Goal: Task Accomplishment & Management: Use online tool/utility

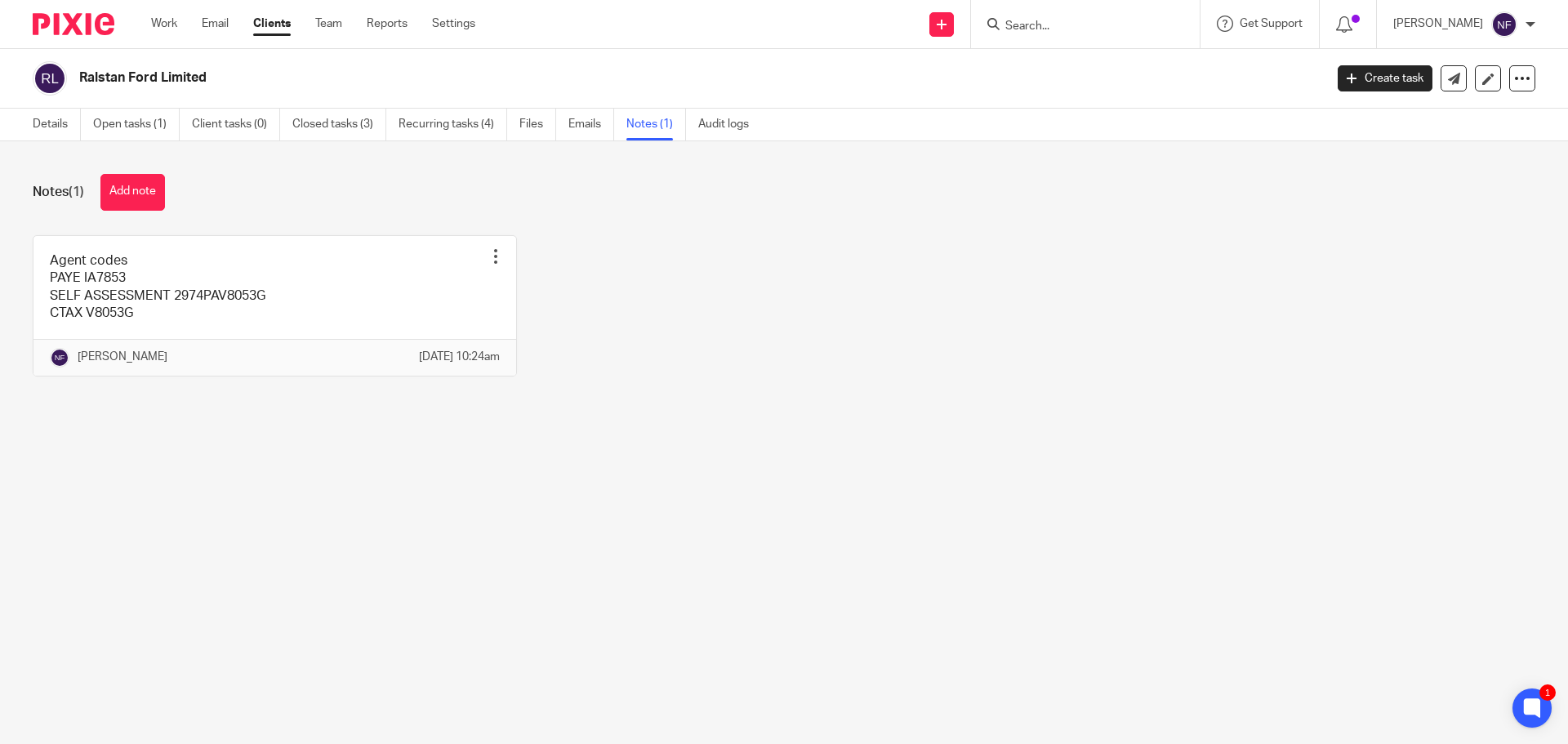
click at [1063, 26] on input "Search" at bounding box center [1077, 27] width 147 height 15
type input "eliza"
click at [1119, 50] on div "Eliza beth Rossetti Partnership" at bounding box center [1142, 64] width 310 height 51
click at [1082, 53] on link at bounding box center [1142, 64] width 284 height 24
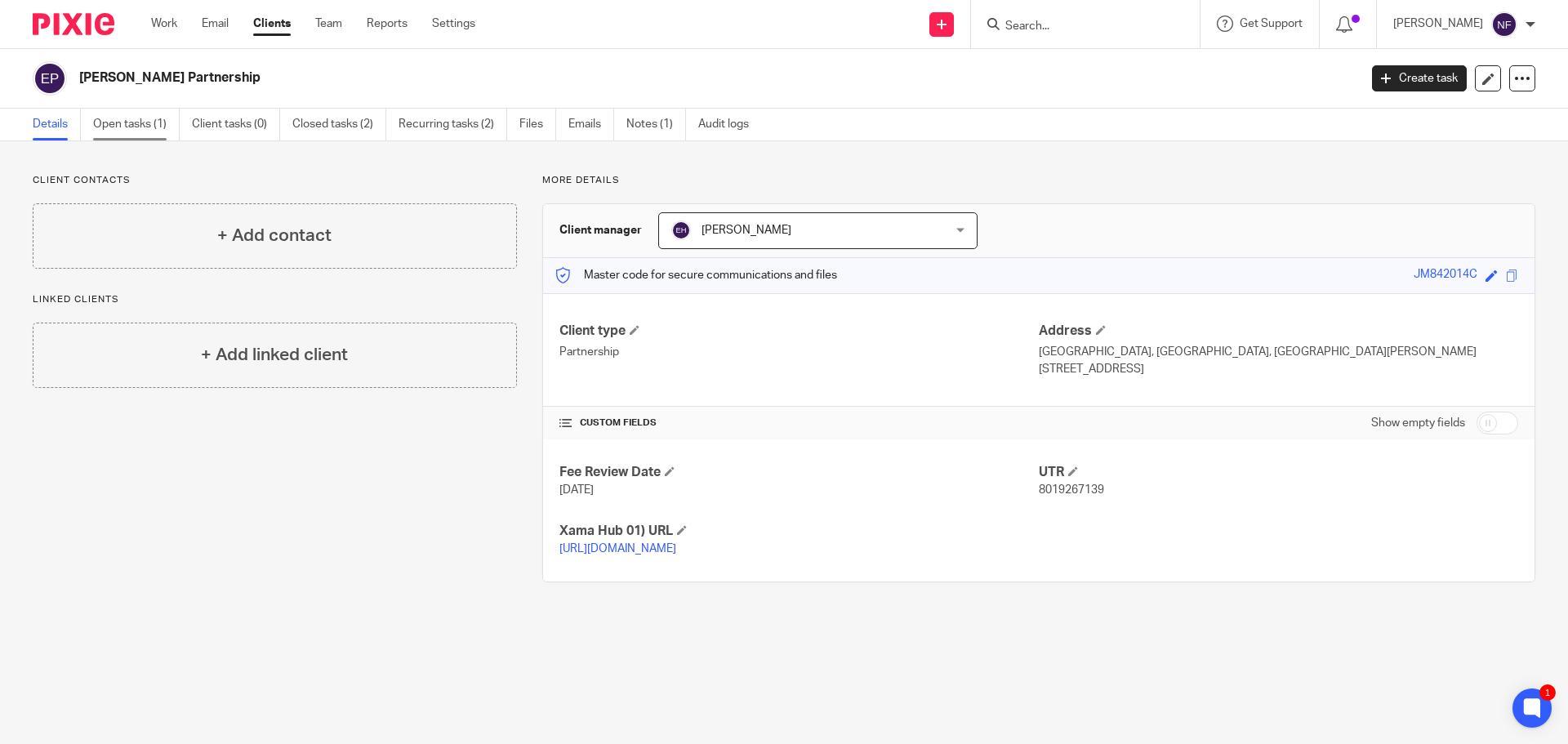
click at [147, 134] on link "Open tasks (1)" at bounding box center [136, 125] width 86 height 32
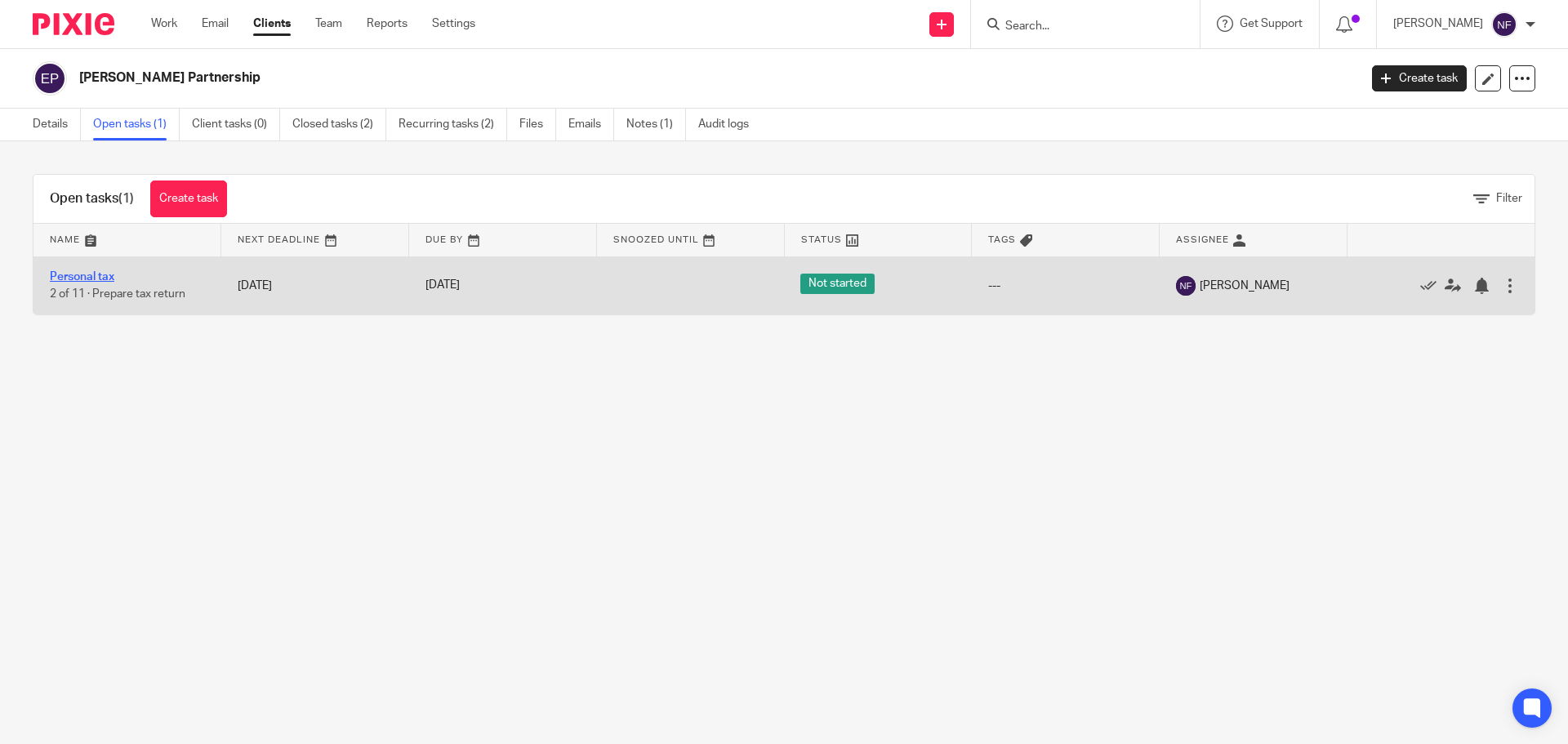
click at [103, 281] on link "Personal tax" at bounding box center [82, 277] width 65 height 11
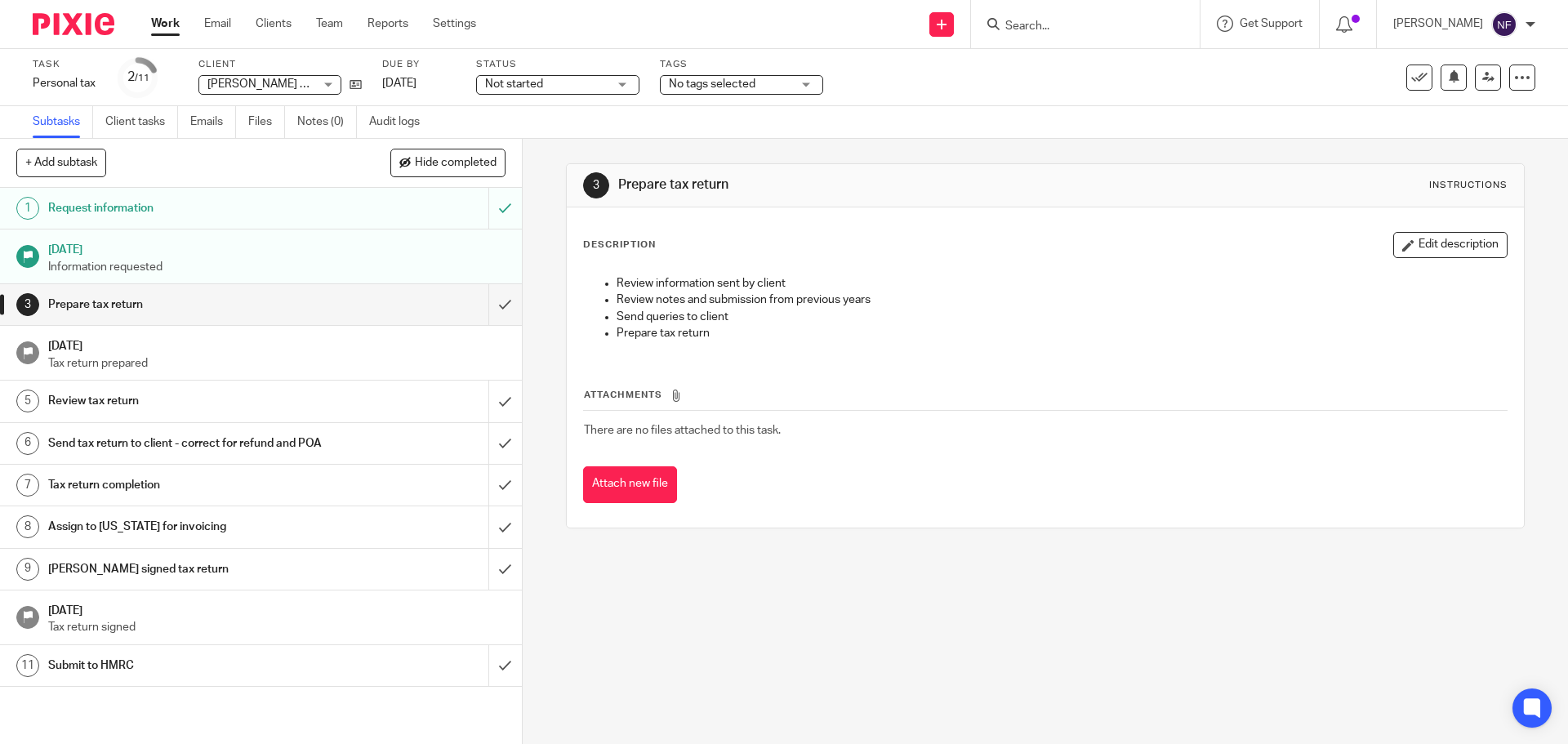
click at [276, 456] on h1 "Send tax return to client - correct for refund and POA" at bounding box center [188, 444] width 282 height 24
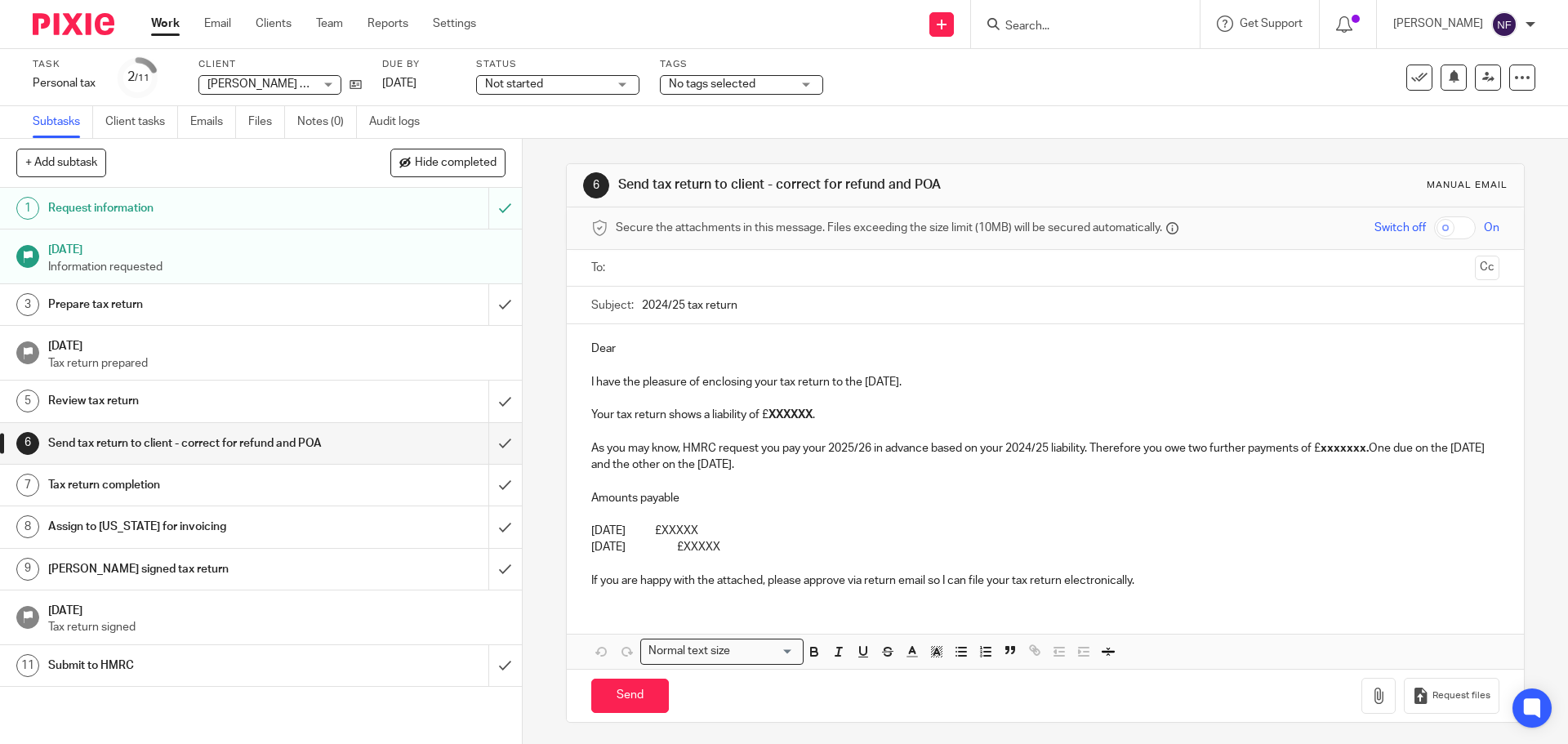
click at [656, 262] on input "text" at bounding box center [1045, 268] width 846 height 19
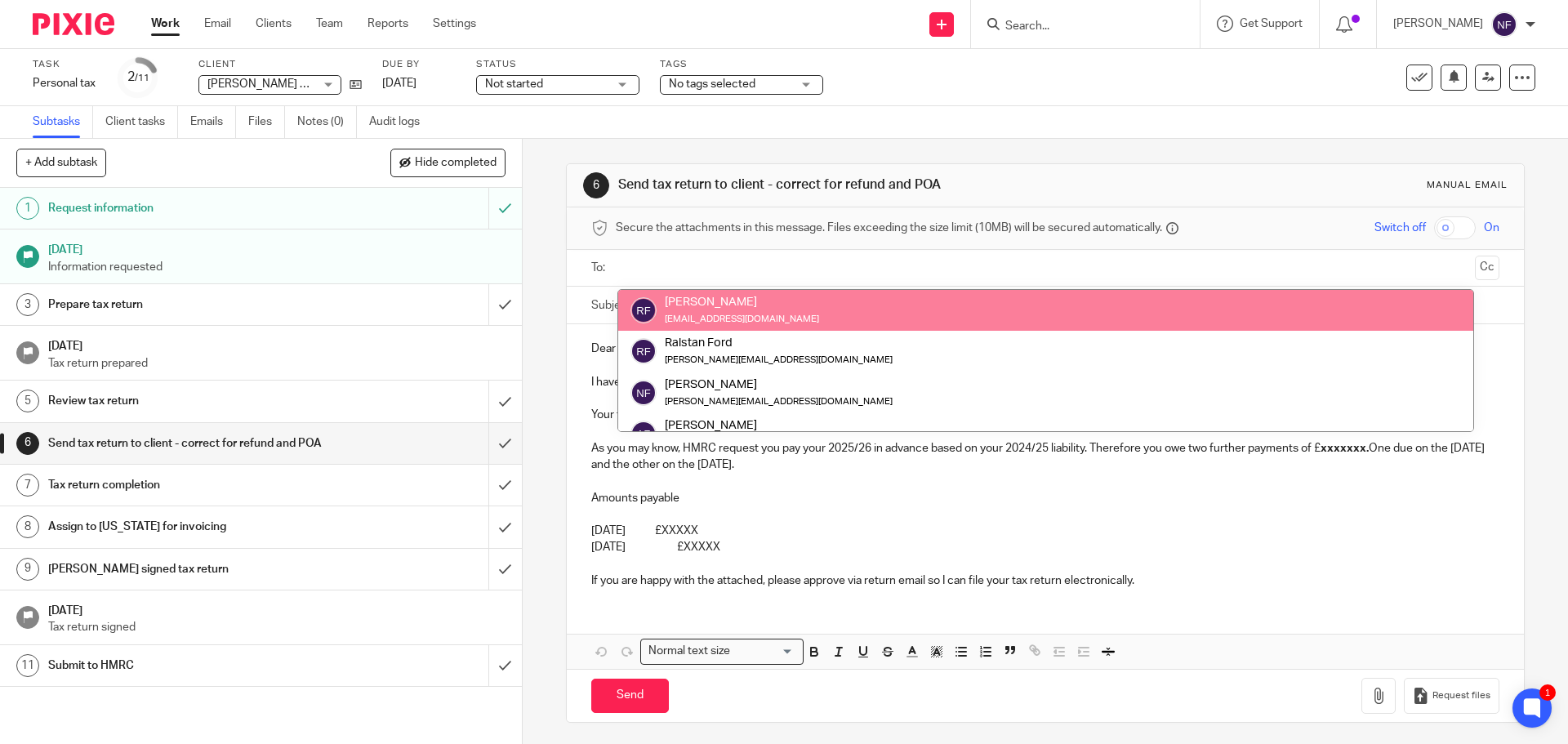
click at [805, 275] on input "text" at bounding box center [1045, 268] width 846 height 19
paste input "[EMAIL_ADDRESS][DOMAIN_NAME]"
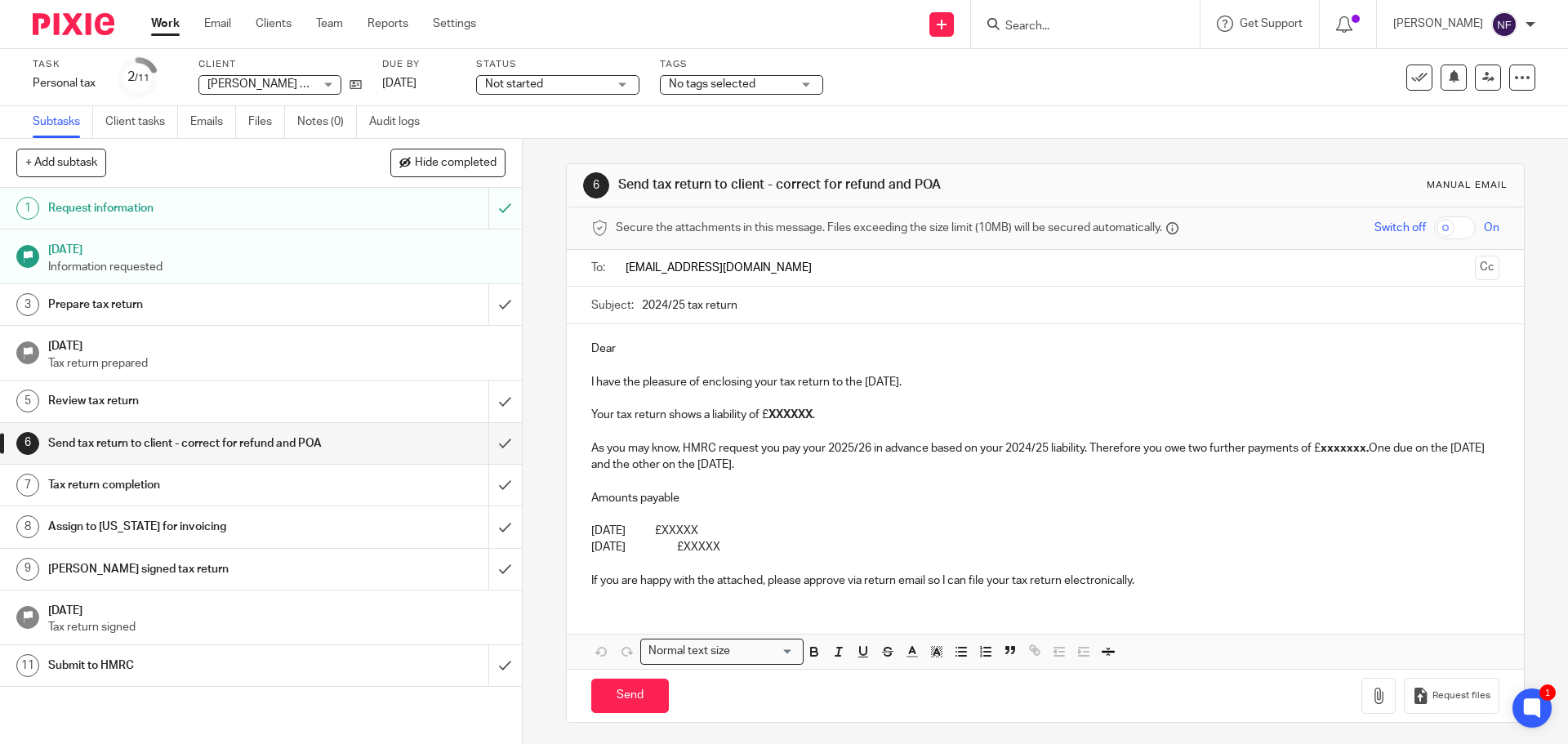
type input "[EMAIL_ADDRESS][DOMAIN_NAME]"
click at [669, 342] on div "Dear I have the pleasure of enclosing your tax return to the [DATE]. Your tax r…" at bounding box center [1045, 463] width 957 height 277
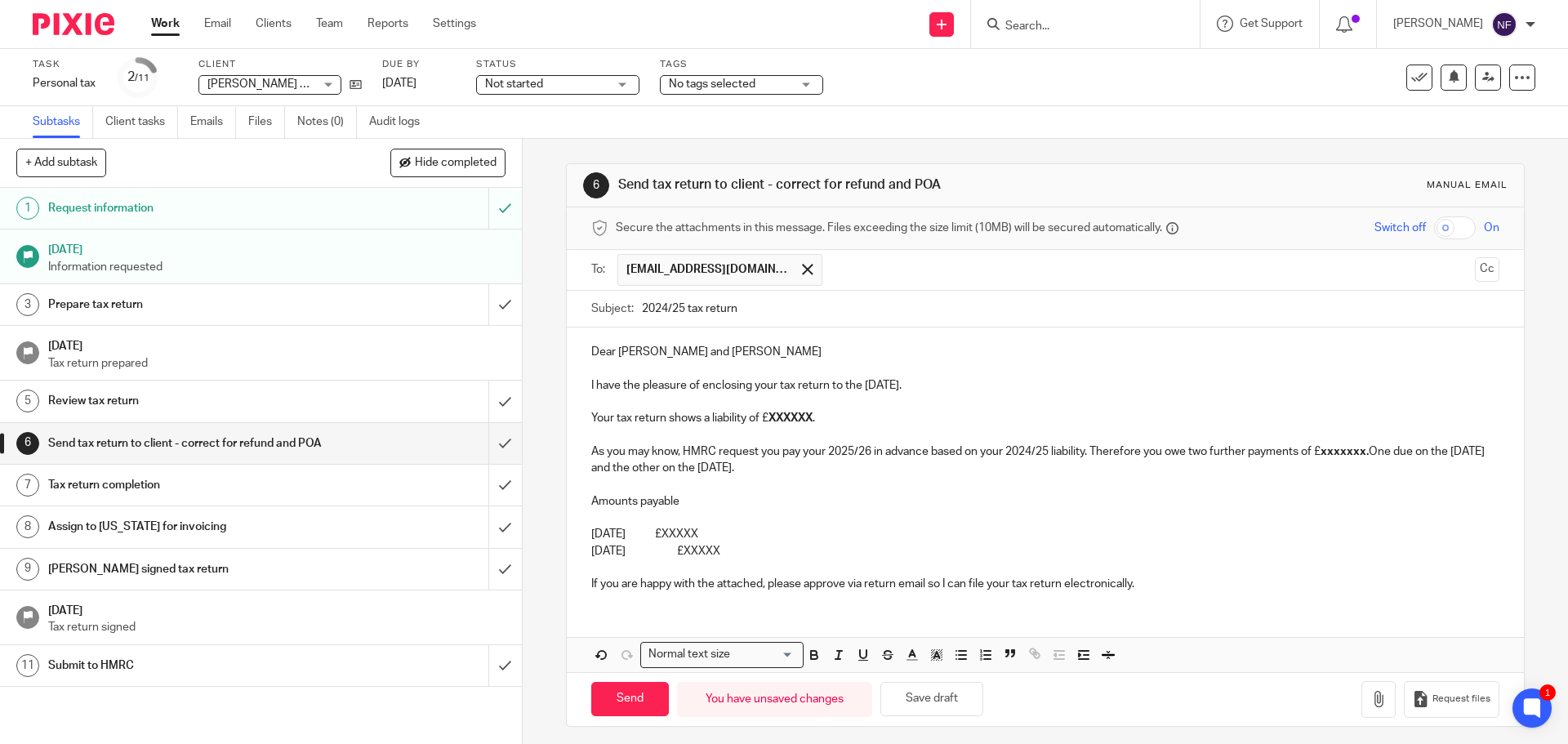
click at [750, 386] on p "I have the pleasure of enclosing your tax return to the [DATE]." at bounding box center [1044, 385] width 907 height 16
click at [774, 388] on p "I have the pleasure of enclosing your tax return to the [DATE]." at bounding box center [1044, 385] width 907 height 16
drag, startPoint x: 776, startPoint y: 551, endPoint x: 584, endPoint y: 414, distance: 235.9
click at [584, 414] on div "Dear [PERSON_NAME] and [PERSON_NAME] I have the pleasure of enclosing your part…" at bounding box center [1045, 465] width 957 height 277
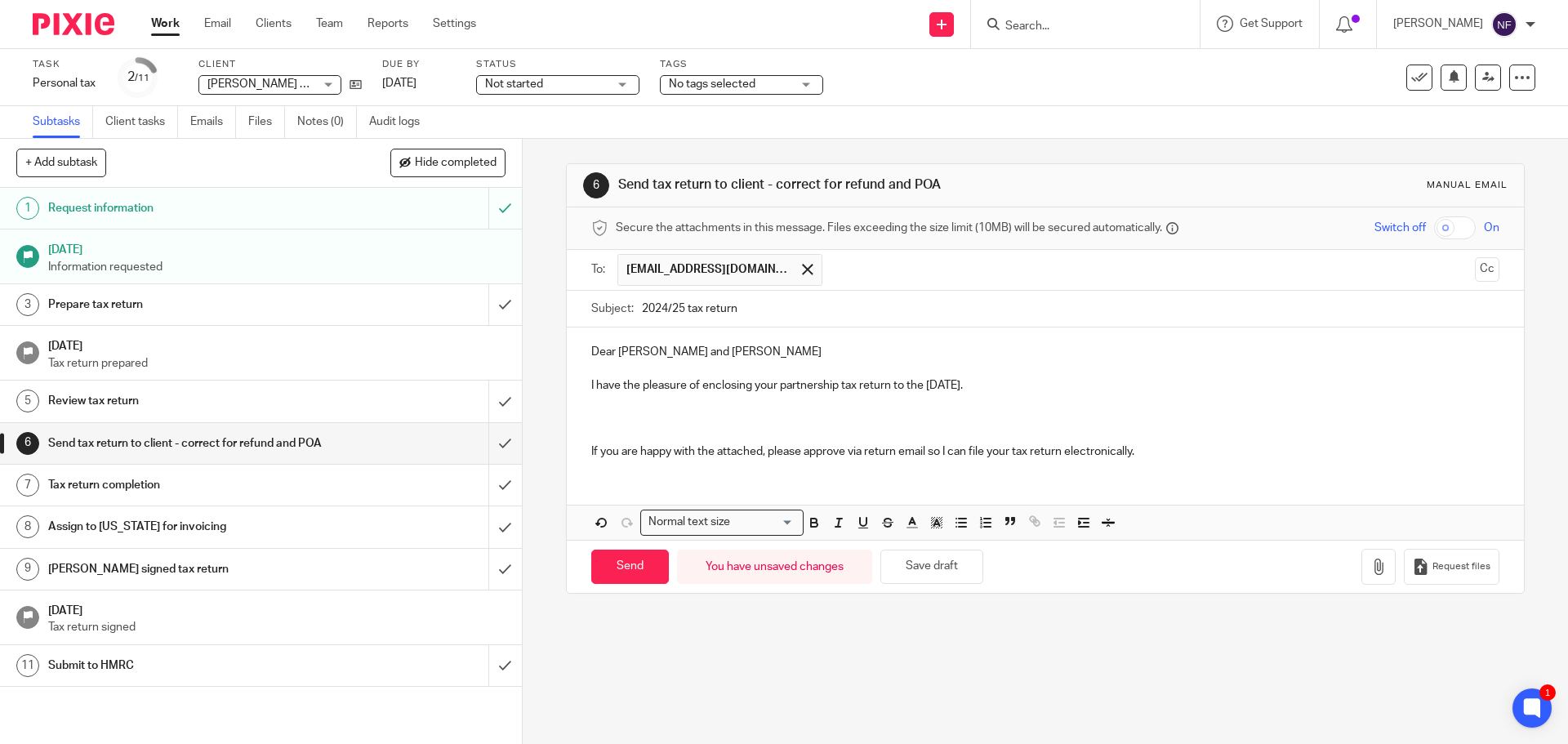
click at [593, 414] on p at bounding box center [1044, 418] width 907 height 16
click at [609, 417] on p at bounding box center [1044, 418] width 907 height 16
click at [995, 416] on p "You will see on page 7 the amount in box 19 that should be entered onto [PERSON…" at bounding box center [1044, 418] width 907 height 16
click at [812, 423] on p "You will see on page 7 the amount in box 19 that should be entered onto [PERSON…" at bounding box center [1044, 418] width 907 height 16
click at [1001, 420] on p "You will see on page 7 the amount in box 19 that should be entered onto [PERSON…" at bounding box center [1044, 418] width 907 height 16
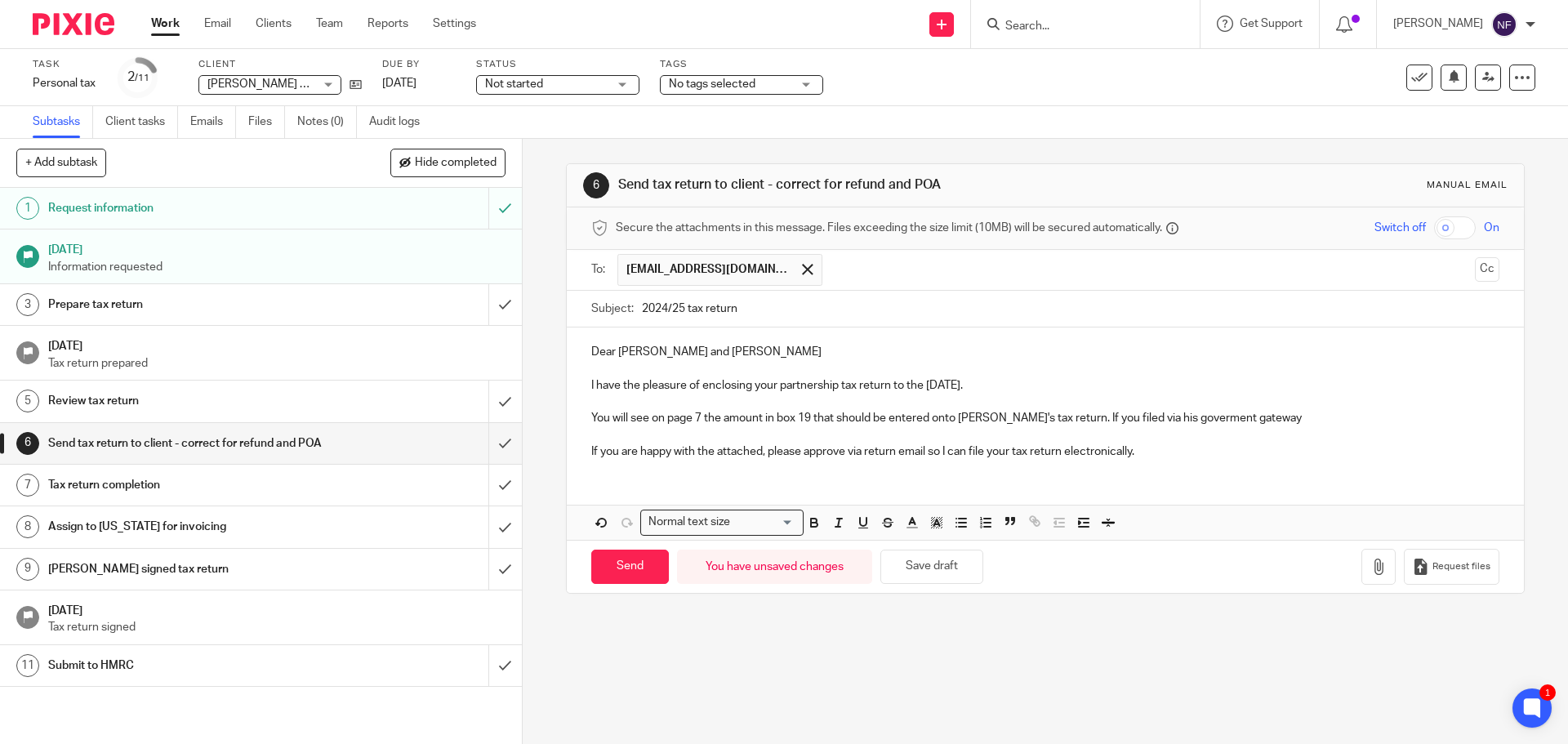
drag, startPoint x: 1184, startPoint y: 407, endPoint x: 1175, endPoint y: 418, distance: 14.2
click at [1268, 420] on p "You will see on page 7 the amount in box 19 that should be entered onto [PERSON…" at bounding box center [1044, 418] width 907 height 16
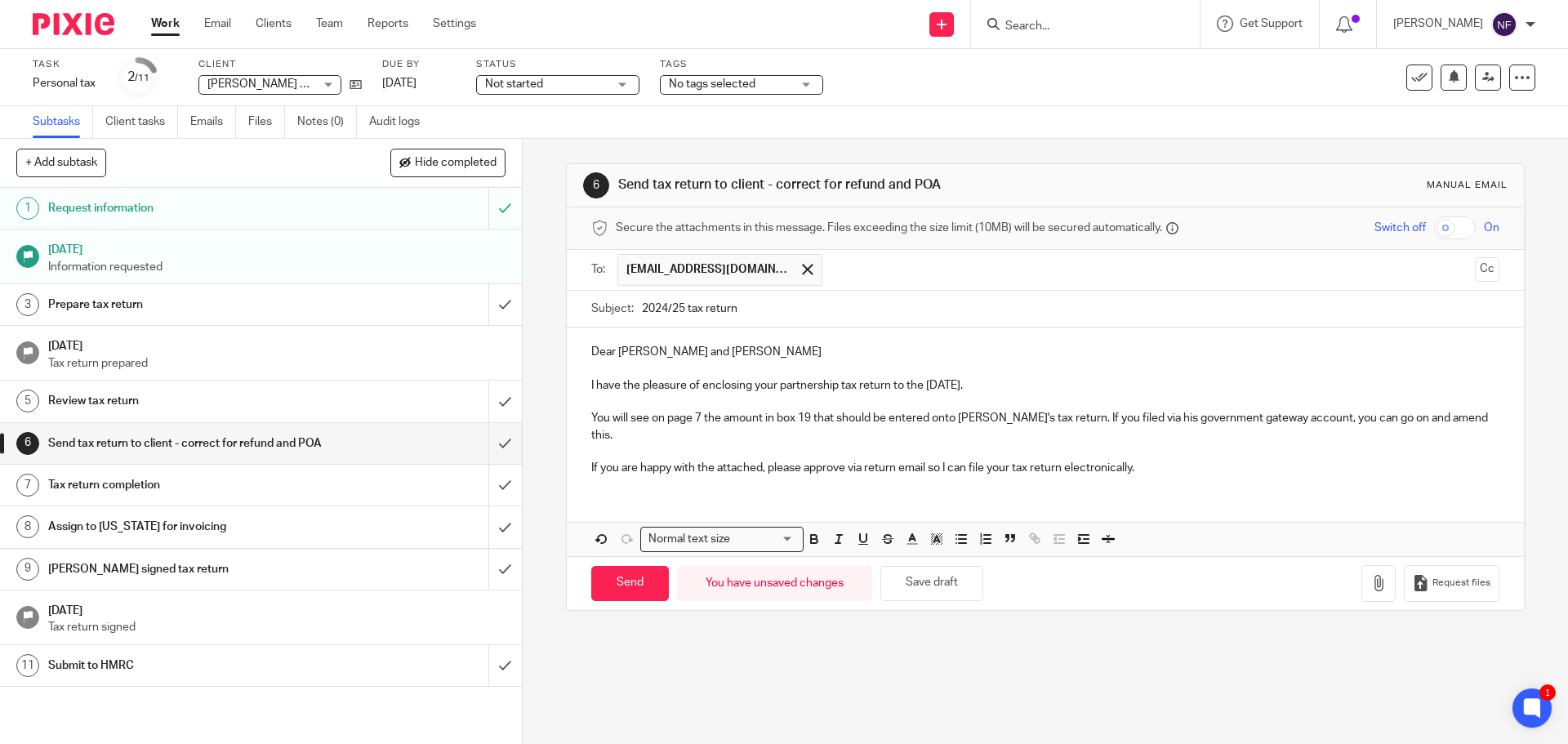
click at [605, 461] on div "Dear [PERSON_NAME] and [PERSON_NAME] I have the pleasure of enclosing your part…" at bounding box center [1045, 408] width 957 height 161
click at [646, 460] on p "If you are happy with the attached, please approve via return email so I can fi…" at bounding box center [1044, 467] width 907 height 16
click at [783, 460] on p "If you are happy with the attached, please approve via return email so I can fi…" at bounding box center [1044, 467] width 907 height 16
click at [1370, 575] on icon "button" at bounding box center [1378, 583] width 16 height 16
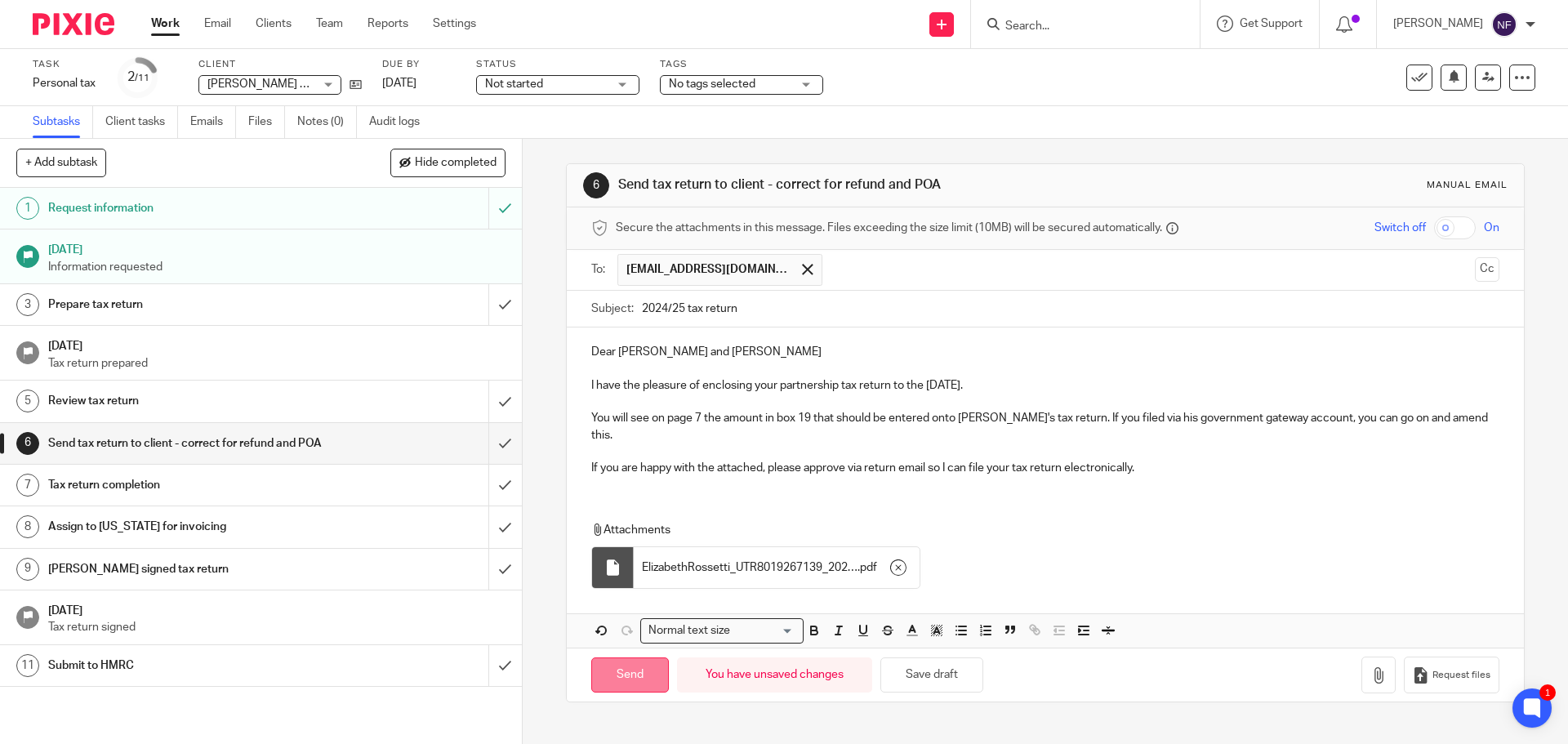
click at [604, 658] on input "Send" at bounding box center [629, 675] width 78 height 35
type input "Sent"
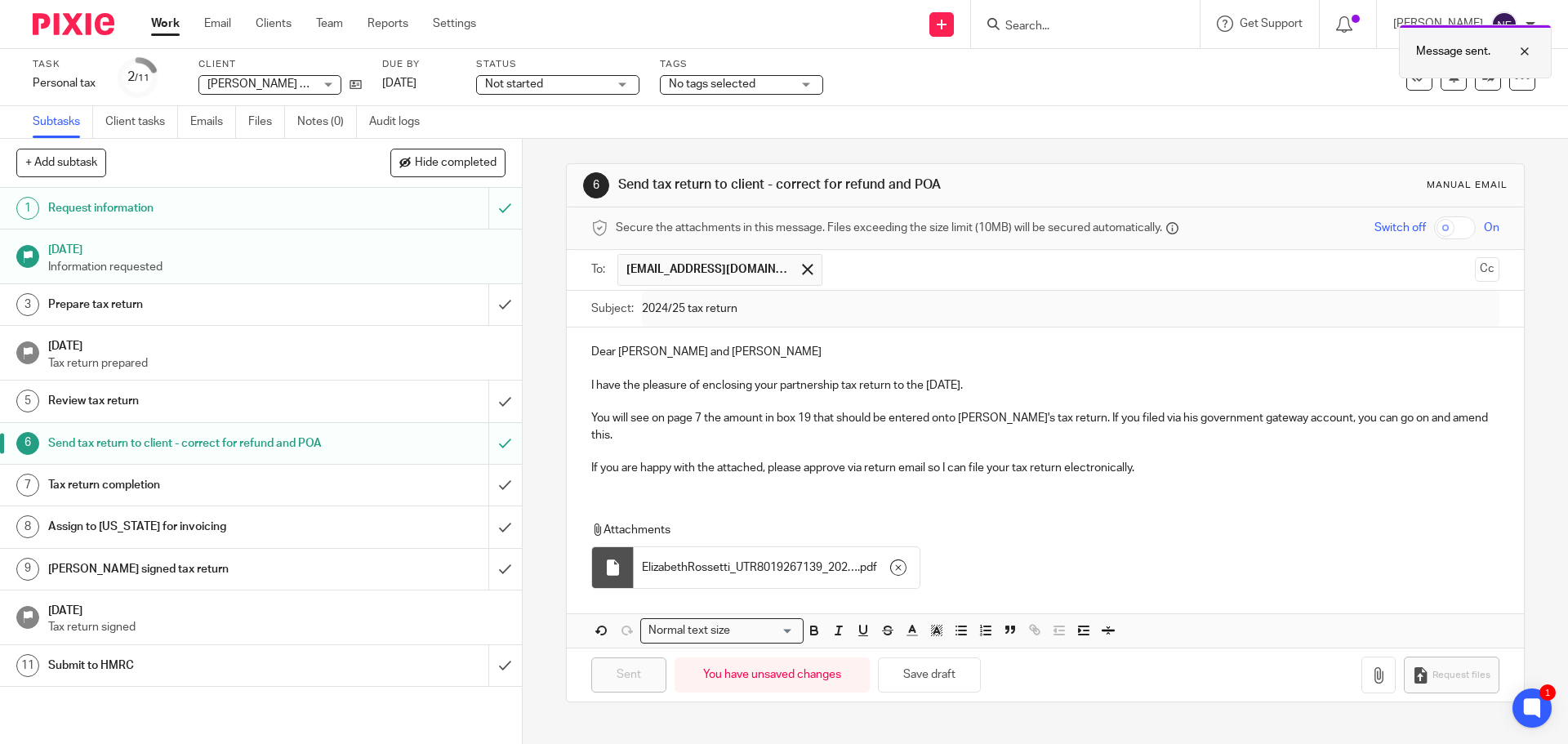
click at [1525, 60] on div at bounding box center [1512, 51] width 44 height 20
